Goal: Information Seeking & Learning: Learn about a topic

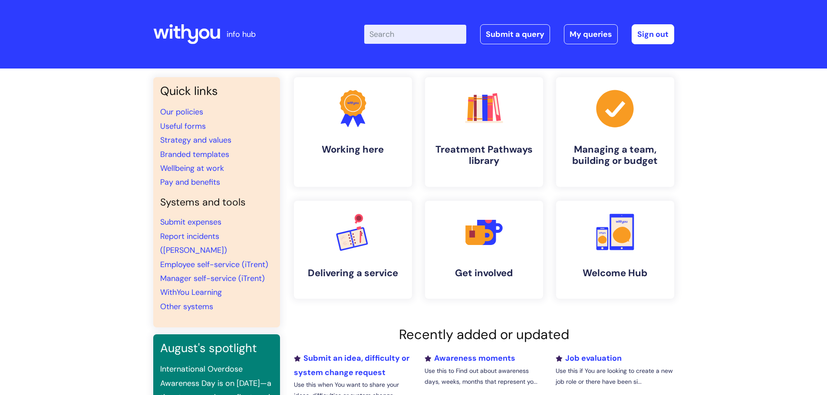
click at [395, 36] on input "Enter your search term here..." at bounding box center [415, 34] width 102 height 19
type input "induction"
click button "Search" at bounding box center [0, 0] width 0 height 0
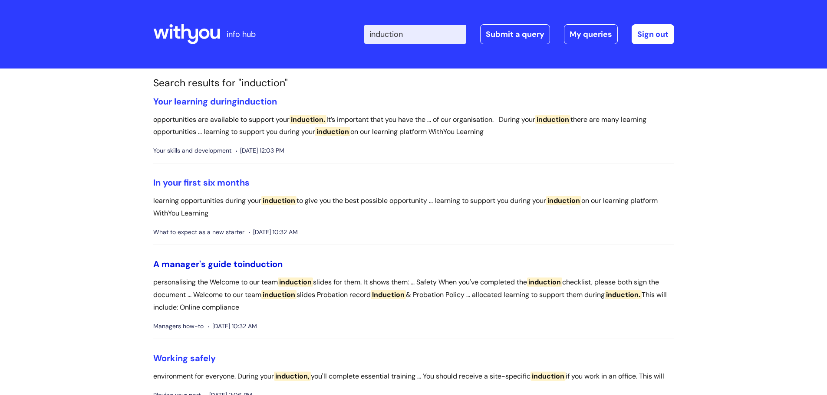
click at [236, 262] on link "A manager's guide to induction" at bounding box center [217, 264] width 129 height 11
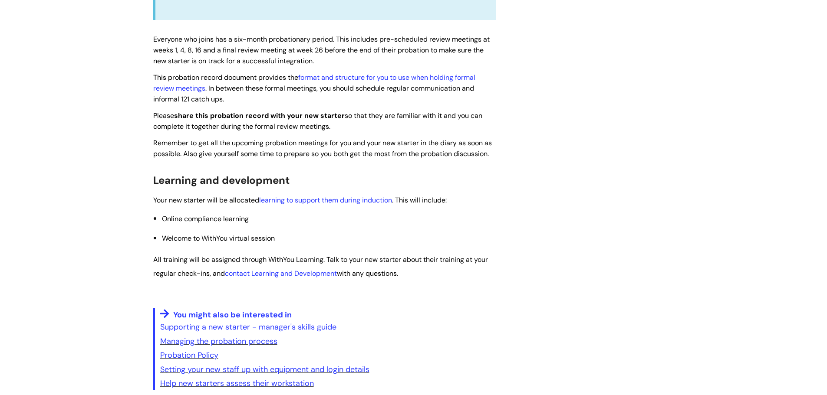
scroll to position [1302, 0]
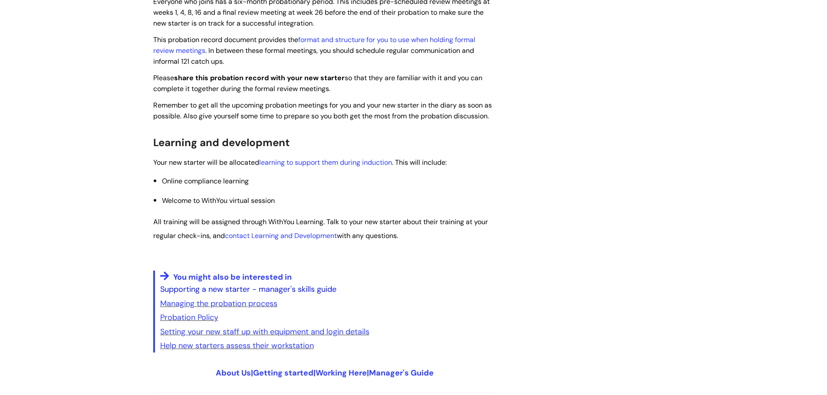
click at [243, 292] on link "Supporting a new starter - manager's skills guide" at bounding box center [248, 289] width 176 height 10
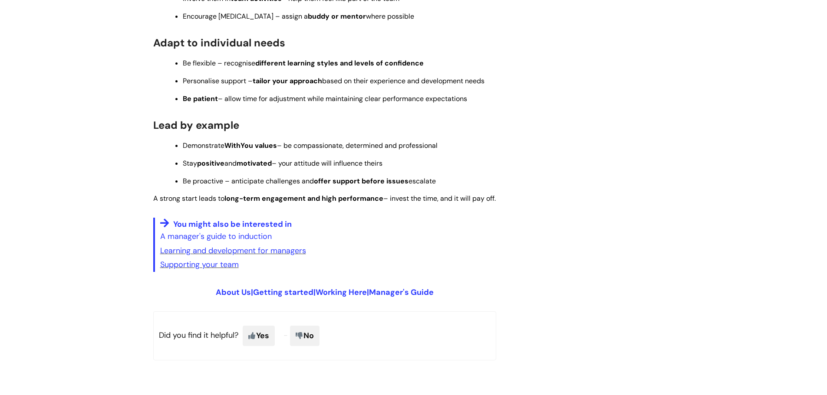
scroll to position [694, 0]
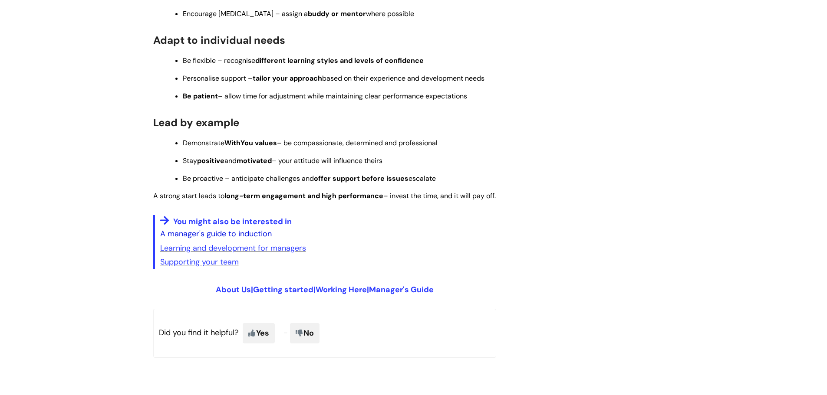
click at [230, 239] on link "A manager's guide to induction" at bounding box center [216, 234] width 112 height 10
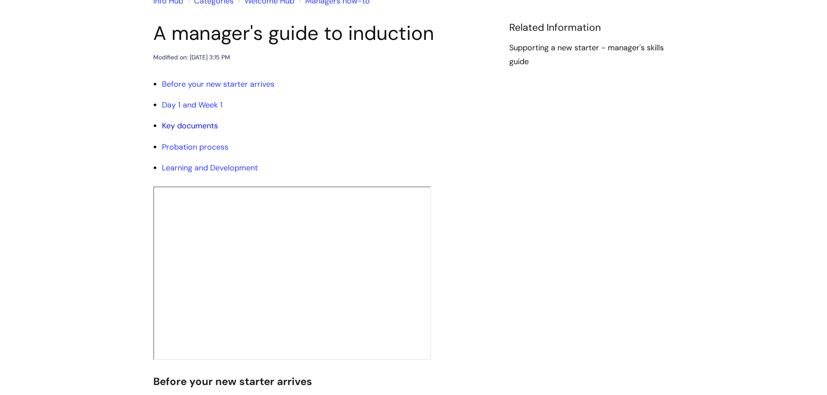
click at [192, 123] on link "Key documents" at bounding box center [190, 126] width 56 height 10
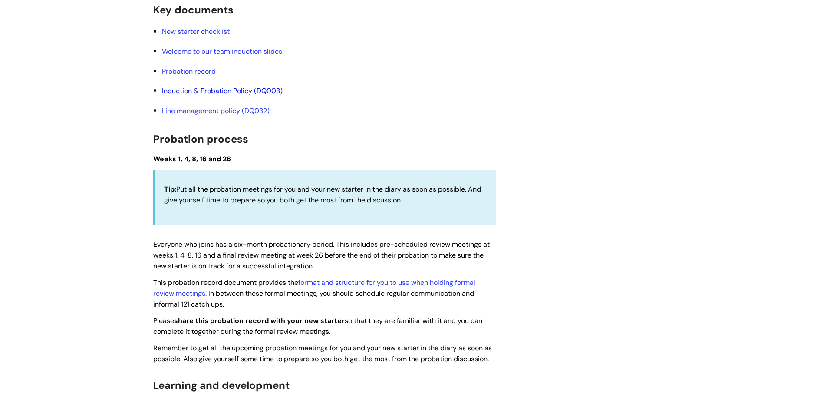
click at [217, 91] on link "Induction & Probation Policy (DQ003)" at bounding box center [222, 90] width 121 height 9
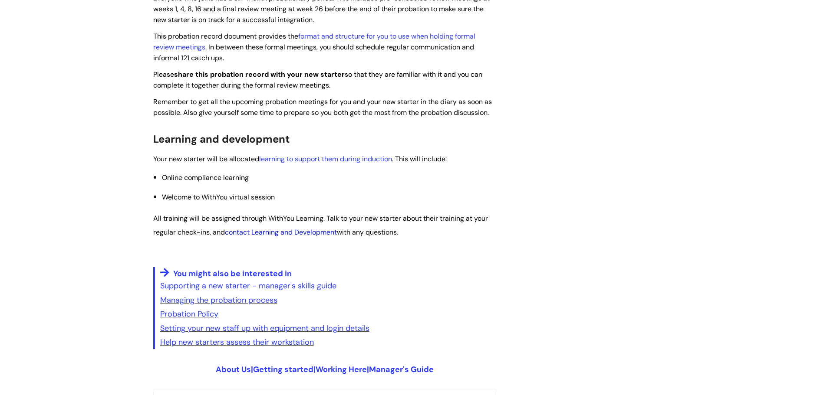
scroll to position [1319, 0]
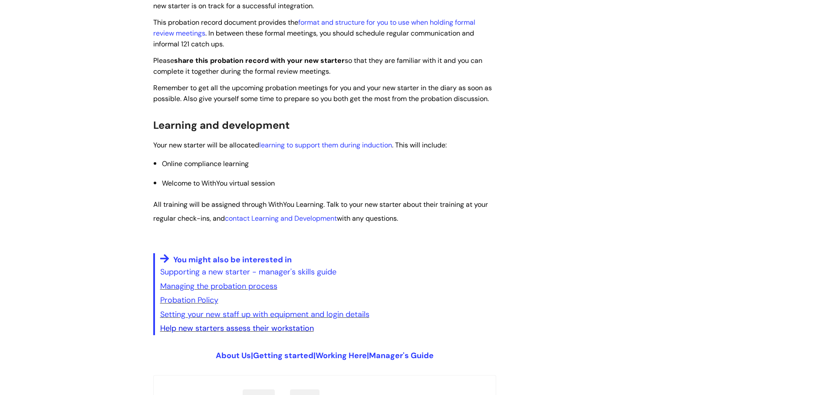
click at [293, 328] on link "Help new starters assess their workstation" at bounding box center [237, 328] width 154 height 10
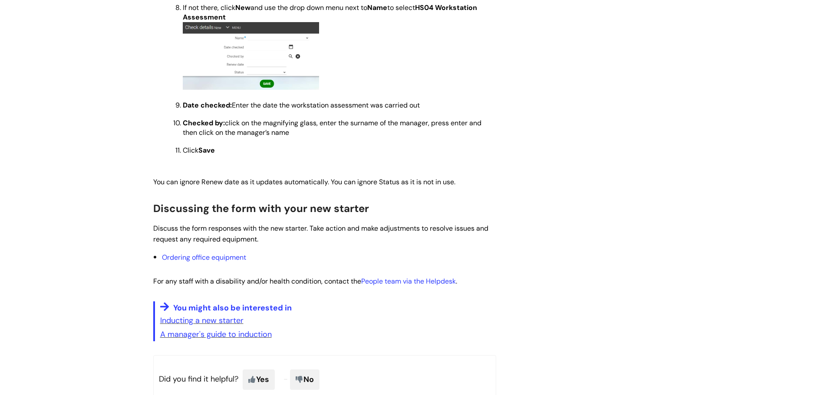
scroll to position [762, 0]
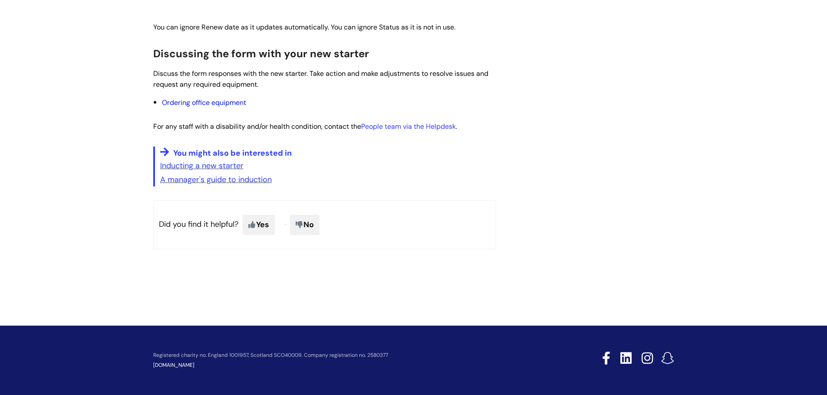
click at [234, 106] on link "Ordering office equipment" at bounding box center [204, 102] width 84 height 9
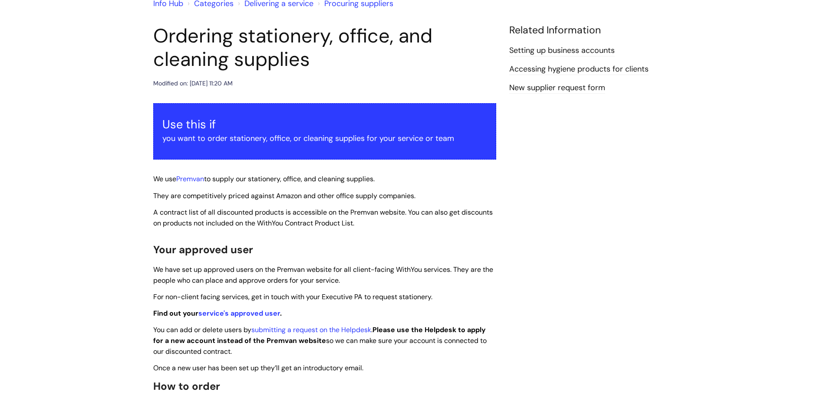
scroll to position [4, 0]
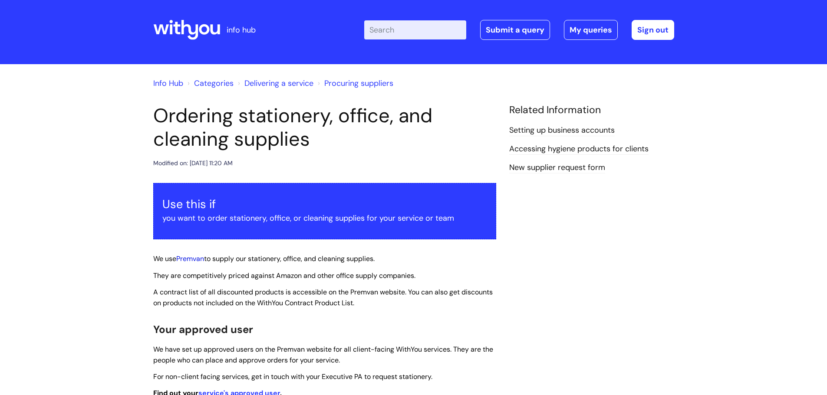
click at [202, 260] on link "Premvan" at bounding box center [190, 258] width 28 height 9
